Goal: Find specific page/section: Find specific page/section

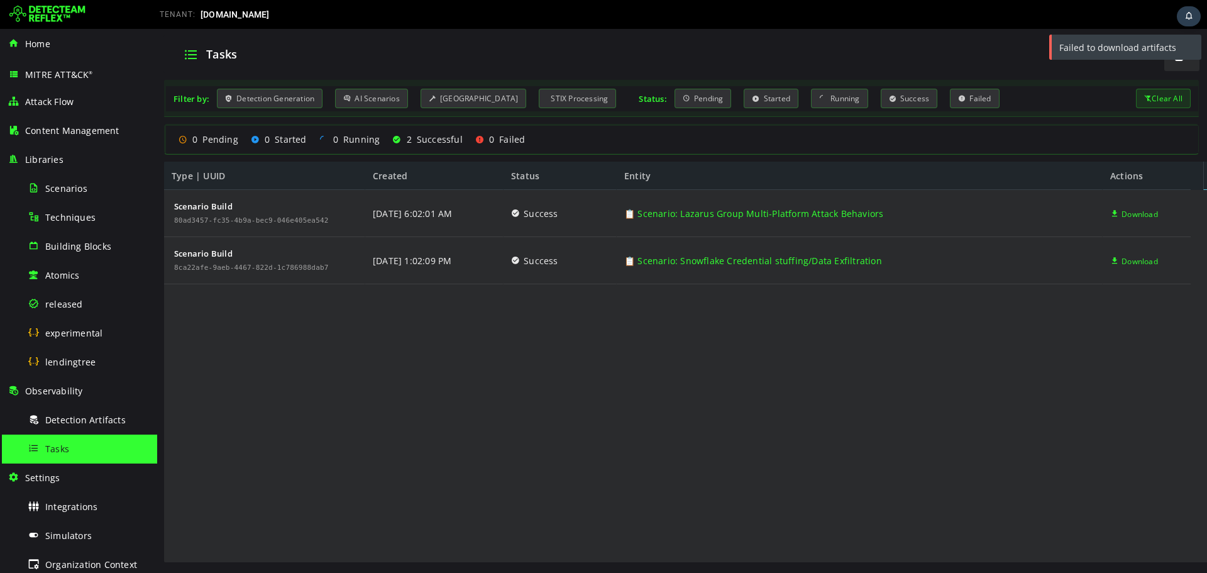
click at [59, 438] on div "Tasks" at bounding box center [89, 449] width 122 height 28
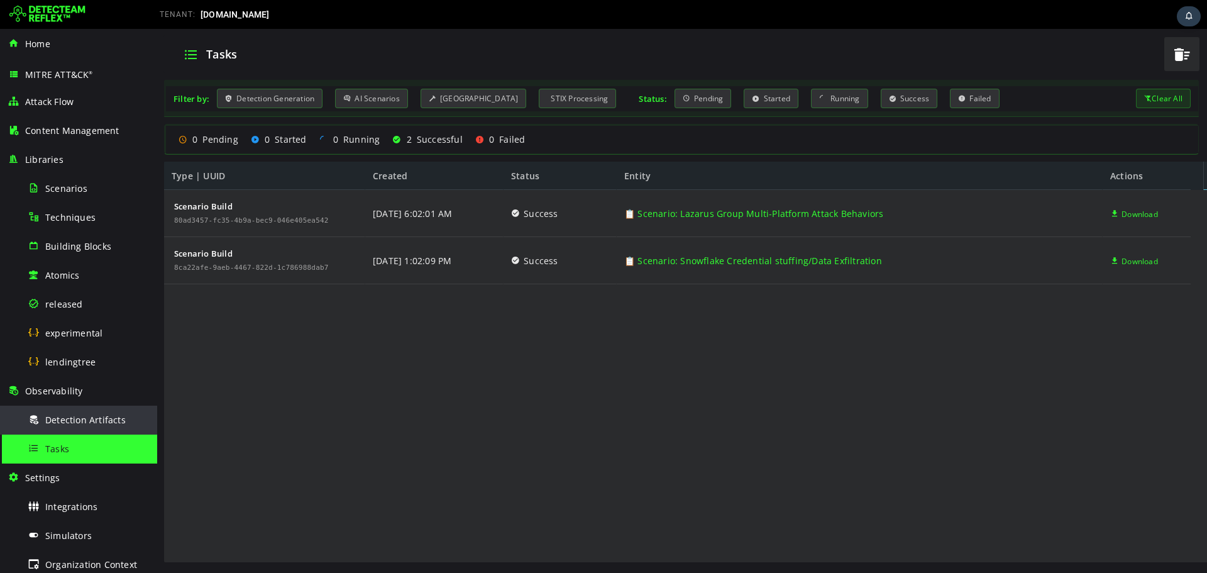
click at [62, 426] on div "Detection Artifacts" at bounding box center [89, 420] width 122 height 28
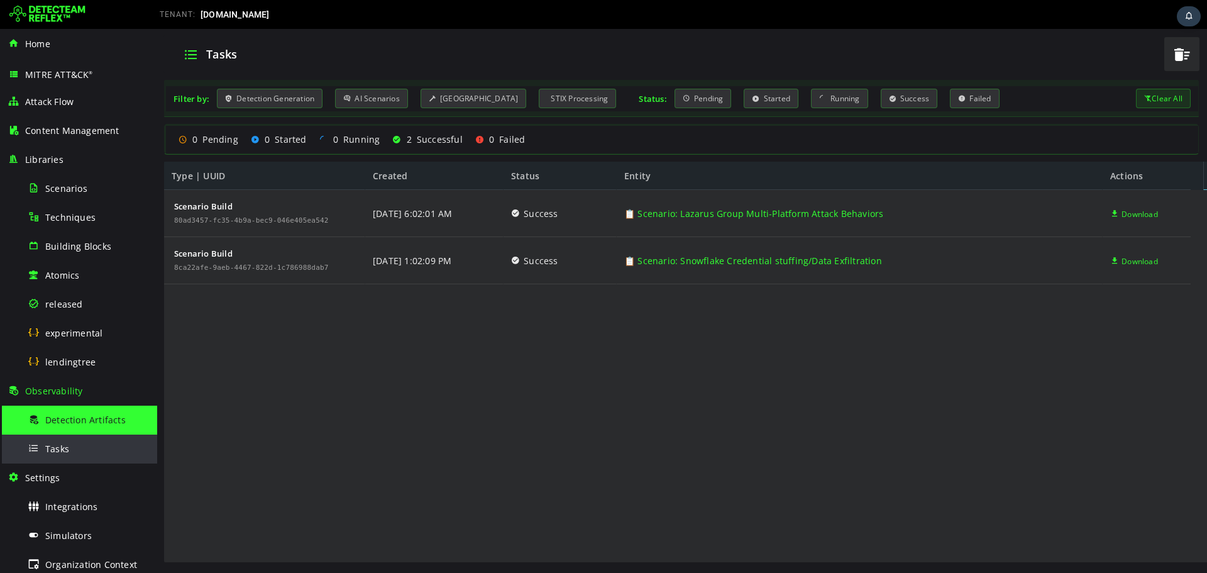
click at [62, 446] on span "Tasks" at bounding box center [57, 449] width 24 height 12
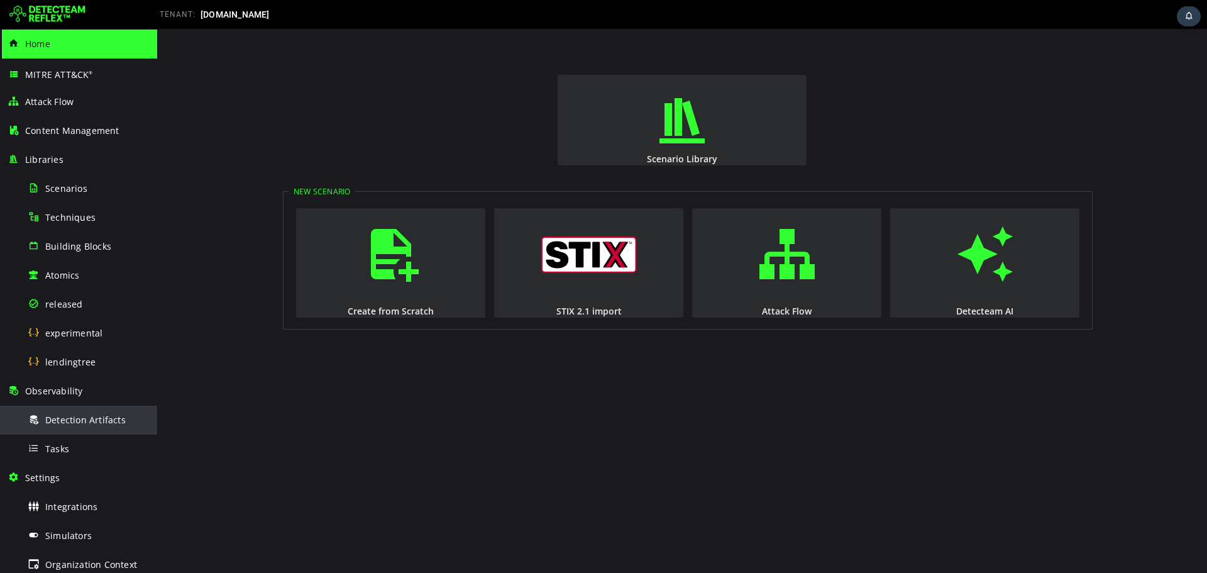
click at [87, 413] on div "Detection Artifacts" at bounding box center [89, 420] width 122 height 28
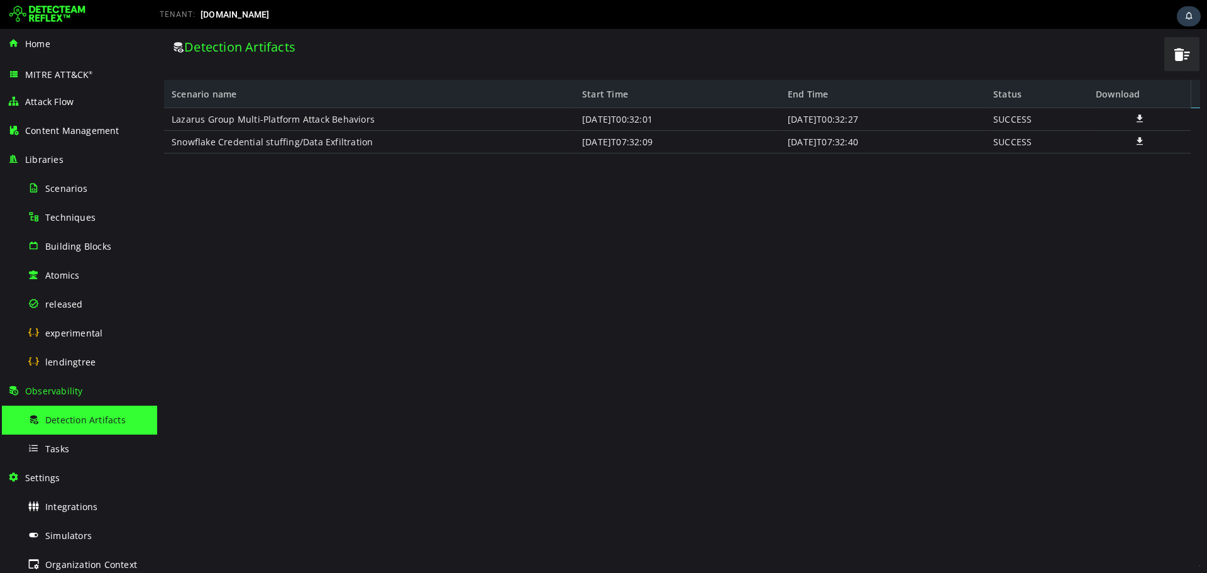
click at [1140, 116] on span at bounding box center [1140, 118] width 13 height 11
